Goal: Task Accomplishment & Management: Use online tool/utility

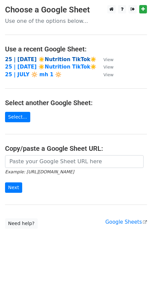
click at [51, 56] on strong "25 | [DATE] ☀️Nutrition TikTok☀️" at bounding box center [50, 59] width 91 height 6
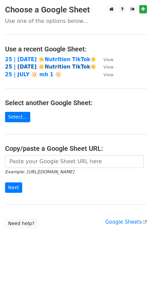
click at [29, 68] on strong "25 | [DATE] ☀️Nutrition TikTok☀️" at bounding box center [50, 67] width 91 height 6
click at [48, 152] on h4 "Copy/paste a Google Sheet URL:" at bounding box center [76, 148] width 142 height 8
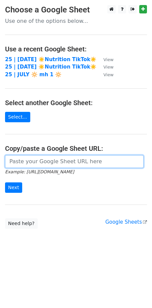
click at [36, 158] on input "url" at bounding box center [74, 161] width 138 height 13
paste input "https://docs.google.com/spreadsheets/d/1Oav5p9jd5L65qD1oYYETSq_zLSFwSYBsaxiNftl…"
type input "https://docs.google.com/spreadsheets/d/1Oav5p9jd5L65qD1oYYETSq_zLSFwSYBsaxiNftl…"
click at [5, 182] on input "Next" at bounding box center [13, 187] width 17 height 10
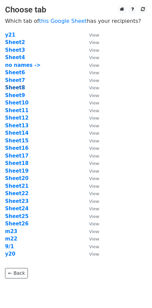
click at [16, 87] on strong "Sheet8" at bounding box center [15, 88] width 20 height 6
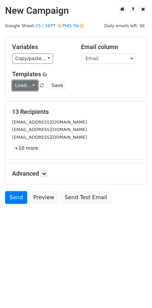
click at [27, 85] on link "Load..." at bounding box center [25, 85] width 26 height 10
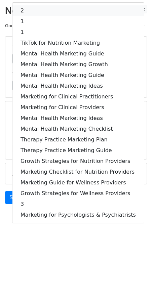
click at [36, 9] on link "2" at bounding box center [77, 10] width 131 height 11
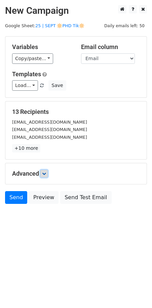
click at [44, 174] on icon at bounding box center [44, 173] width 4 height 4
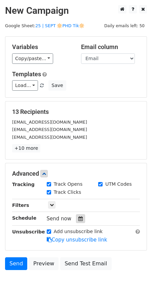
click at [76, 221] on div at bounding box center [80, 218] width 9 height 9
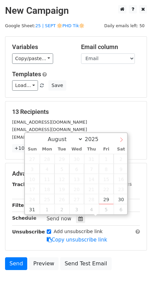
select select "8"
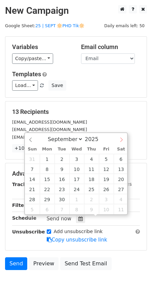
click at [120, 138] on icon at bounding box center [121, 139] width 5 height 5
type input "2025-09-08 12:00"
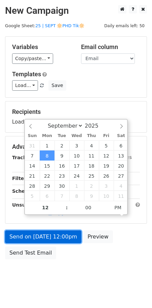
click at [45, 231] on link "Send on Sep 8 at 12:00pm" at bounding box center [43, 236] width 76 height 13
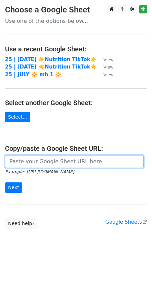
click at [23, 162] on input "url" at bounding box center [74, 161] width 138 height 13
paste input "[URL][DOMAIN_NAME]"
type input "[URL][DOMAIN_NAME]"
click at [5, 182] on input "Next" at bounding box center [13, 187] width 17 height 10
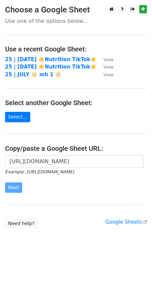
scroll to position [0, 0]
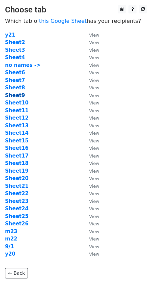
click at [19, 93] on strong "Sheet9" at bounding box center [15, 95] width 20 height 6
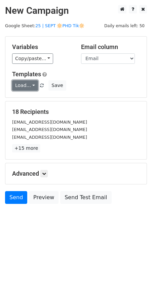
click at [24, 87] on link "Load..." at bounding box center [25, 85] width 26 height 10
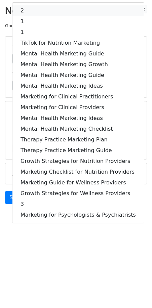
click at [41, 11] on link "2" at bounding box center [77, 10] width 131 height 11
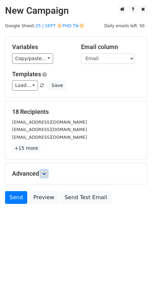
click at [44, 177] on link at bounding box center [43, 173] width 7 height 7
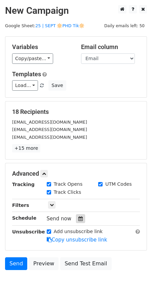
click at [78, 218] on icon at bounding box center [80, 218] width 4 height 5
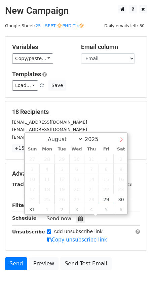
select select "8"
click at [124, 140] on span at bounding box center [120, 138] width 11 height 11
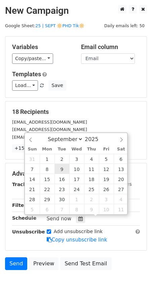
type input "[DATE] 12:00"
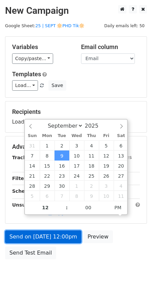
click at [56, 231] on link "Send on [DATE] 12:00pm" at bounding box center [43, 236] width 76 height 13
